Goal: Find specific page/section: Find specific page/section

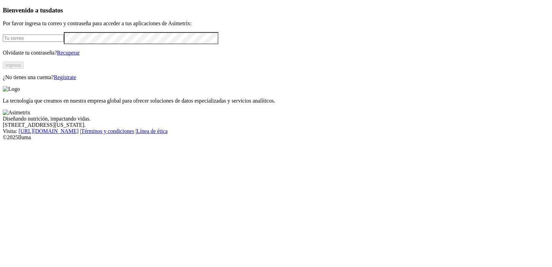
type input "[PERSON_NAME][EMAIL_ADDRESS][PERSON_NAME][DOMAIN_NAME]"
click at [23, 69] on button "Ingresa" at bounding box center [13, 64] width 21 height 7
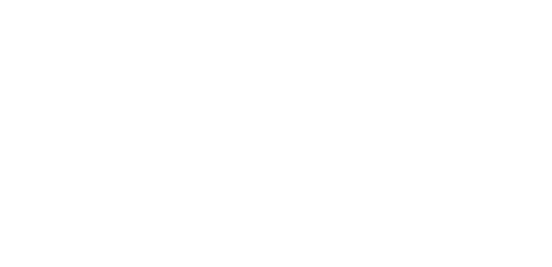
click at [13, 11] on icon at bounding box center [13, 141] width 21 height 276
